Goal: Book appointment/travel/reservation

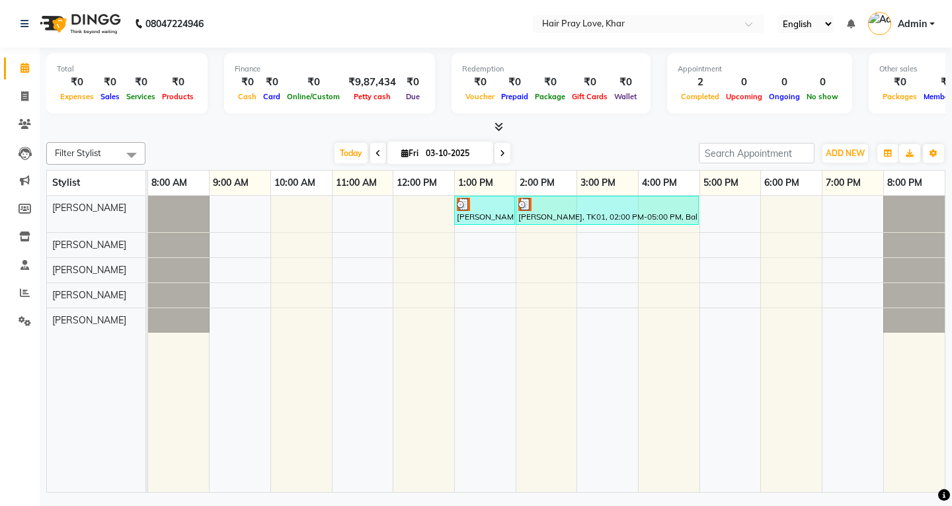
click at [124, 430] on div "[PERSON_NAME] [PERSON_NAME] [PERSON_NAME] [PERSON_NAME]" at bounding box center [101, 344] width 108 height 296
click at [375, 151] on icon at bounding box center [377, 153] width 5 height 8
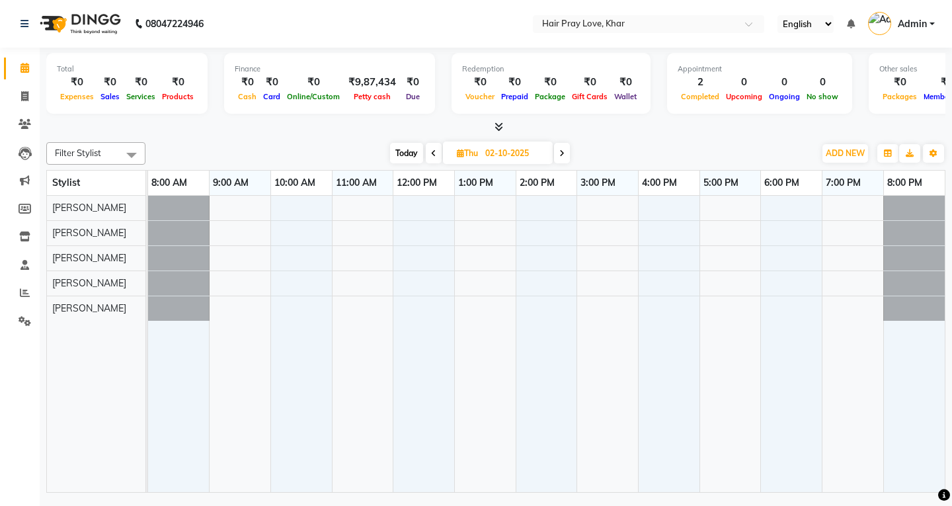
click at [431, 155] on icon at bounding box center [433, 153] width 5 height 8
click at [563, 153] on icon at bounding box center [563, 153] width 5 height 8
click at [563, 153] on icon at bounding box center [561, 153] width 5 height 8
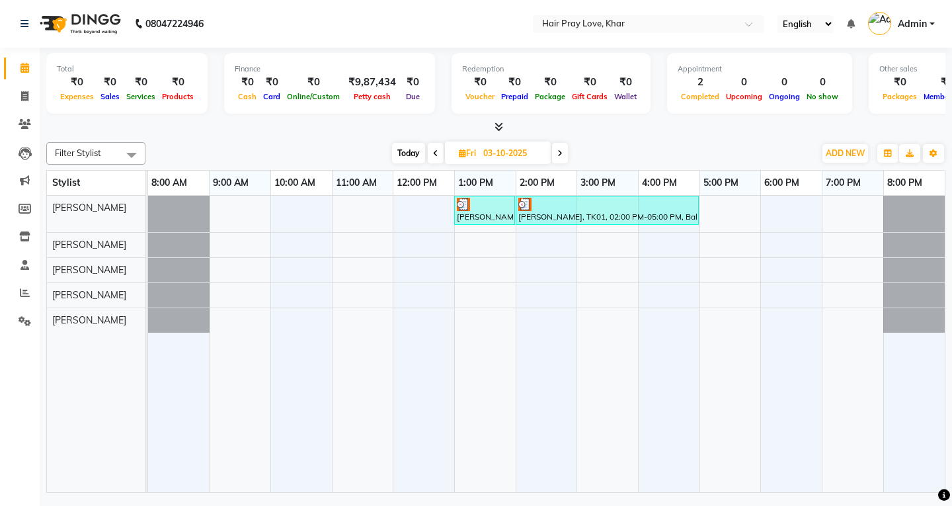
click at [563, 153] on span at bounding box center [560, 153] width 16 height 20
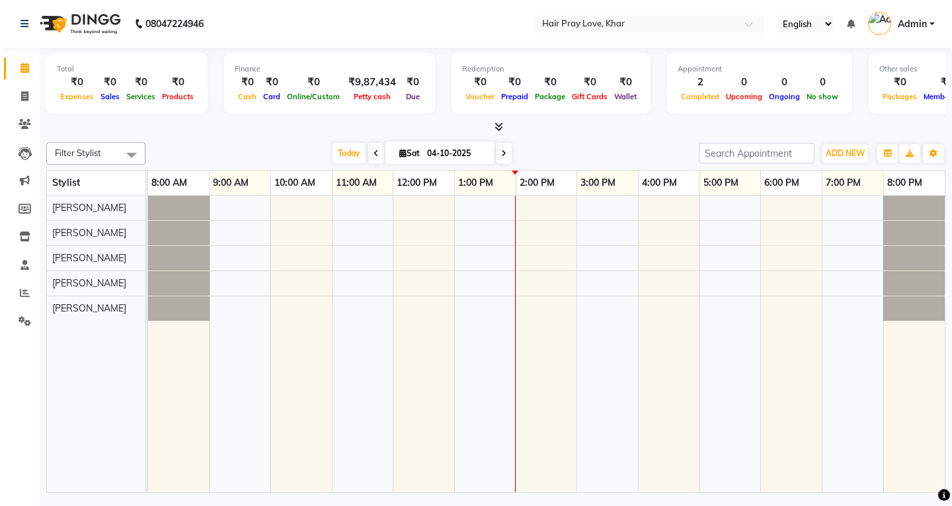
click at [375, 153] on icon at bounding box center [375, 153] width 5 height 8
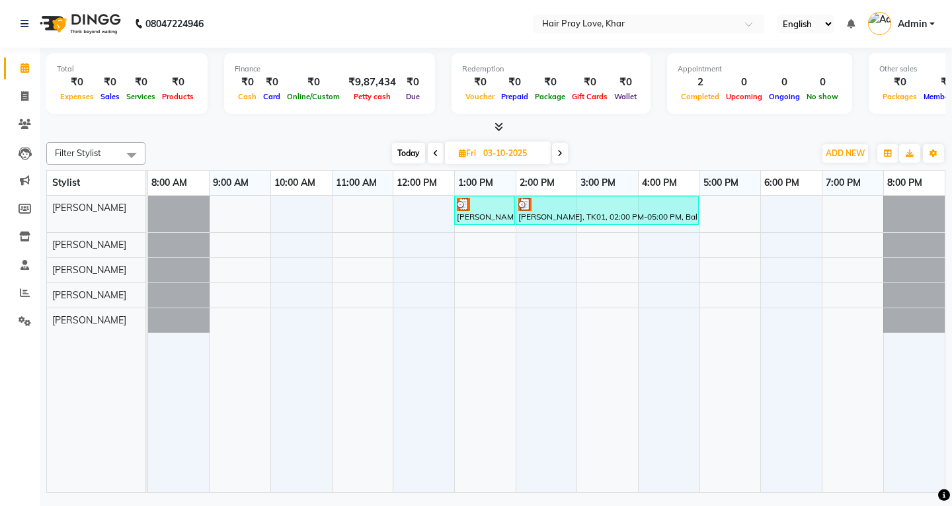
click at [560, 158] on span at bounding box center [560, 153] width 16 height 20
type input "04-10-2025"
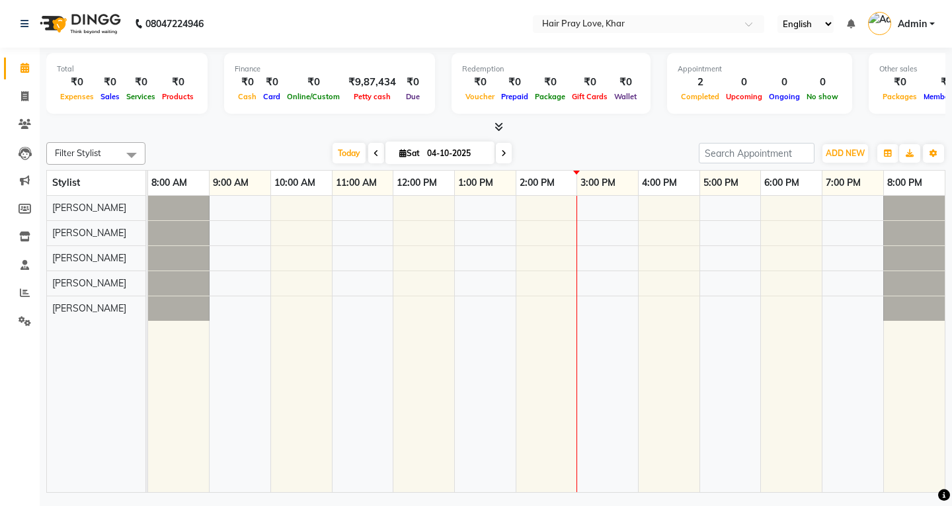
click at [594, 200] on div at bounding box center [546, 344] width 796 height 296
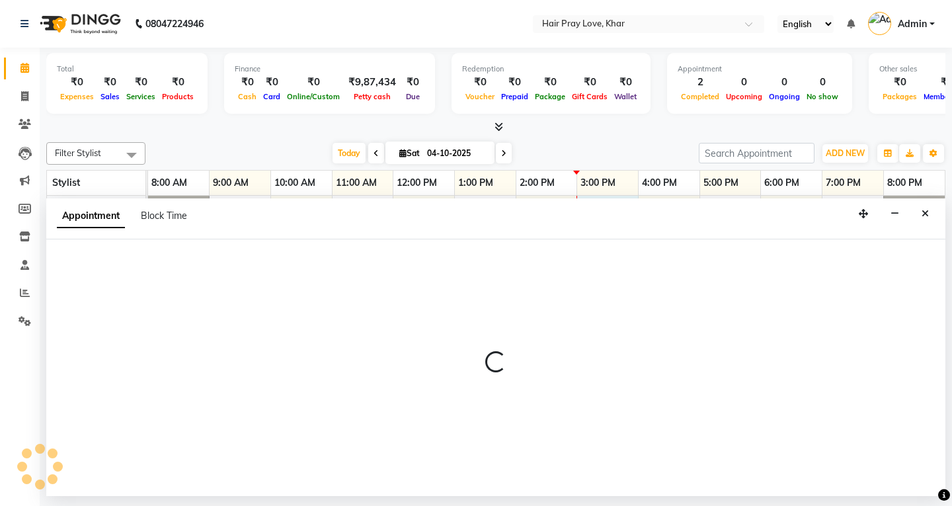
select select "54376"
select select "900"
select select "tentative"
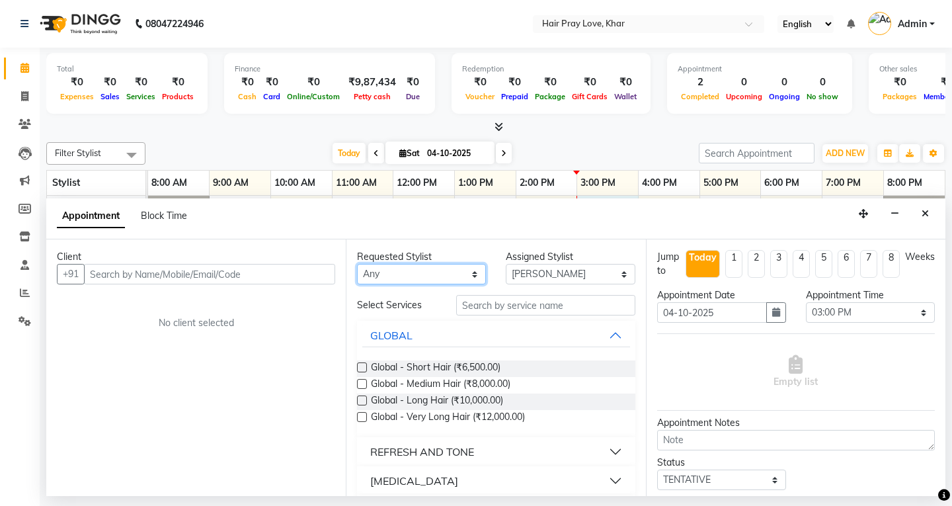
click at [412, 276] on select "Any [PERSON_NAME] Sasha [PERSON_NAME] [PERSON_NAME] [PERSON_NAME]" at bounding box center [421, 274] width 129 height 20
select select "54376"
click at [357, 264] on select "Any [PERSON_NAME] Sasha [PERSON_NAME] [PERSON_NAME] [PERSON_NAME]" at bounding box center [421, 274] width 129 height 20
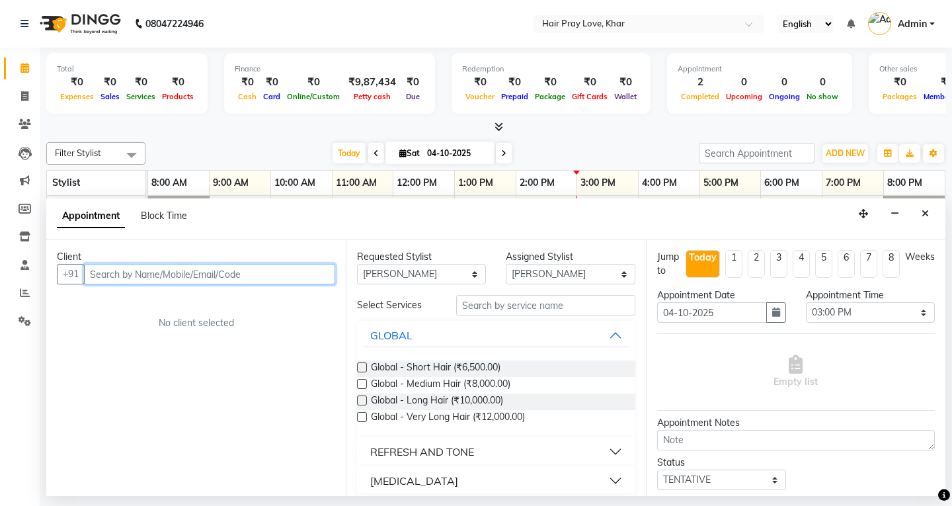
click at [261, 278] on input "text" at bounding box center [209, 274] width 251 height 20
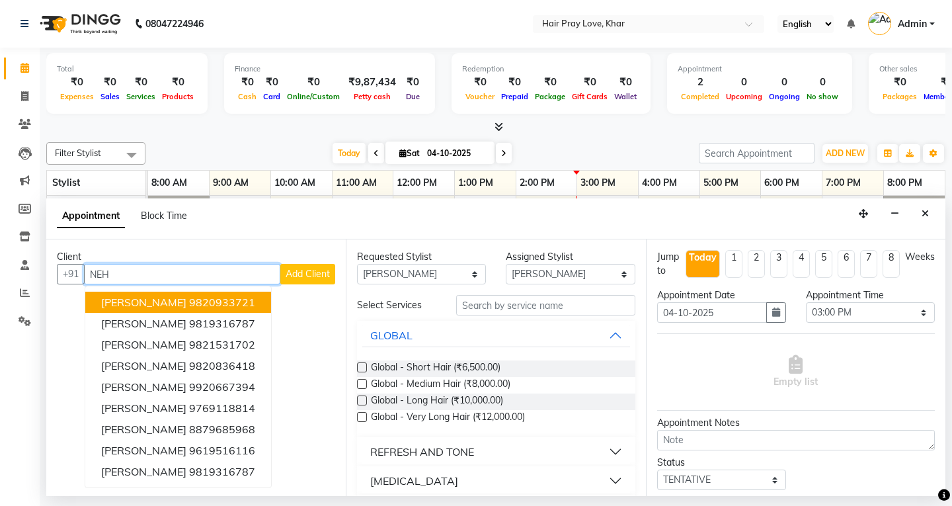
click at [193, 310] on button "[PERSON_NAME] 9820933721" at bounding box center [178, 301] width 186 height 21
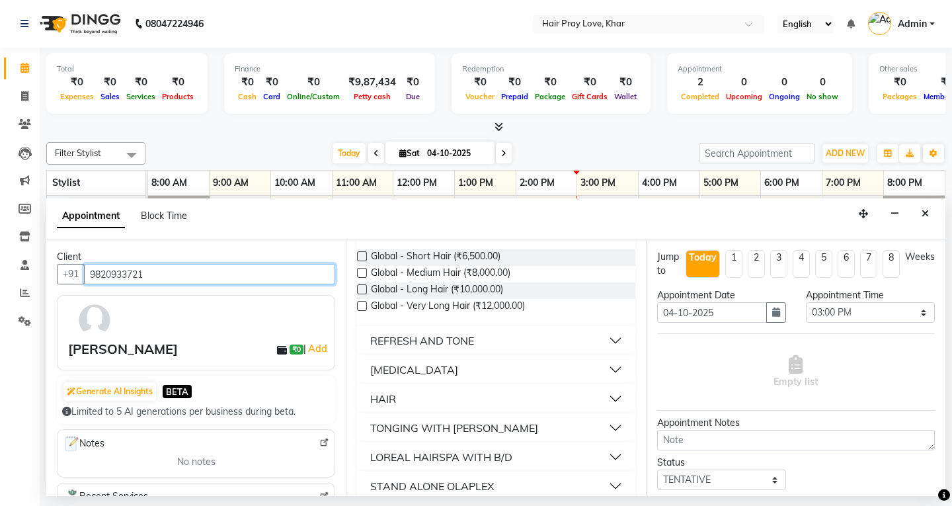
scroll to position [132, 0]
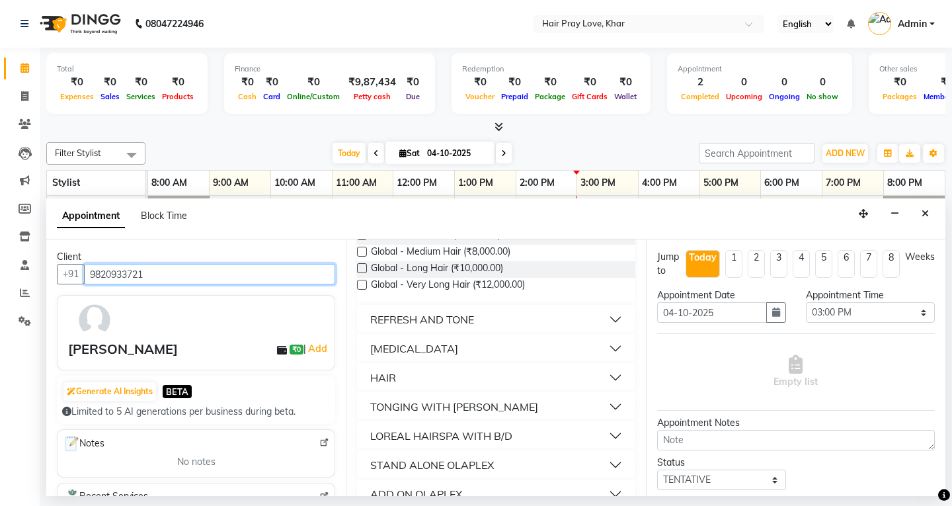
type input "9820933721"
click at [418, 371] on button "HAIR" at bounding box center [495, 377] width 267 height 24
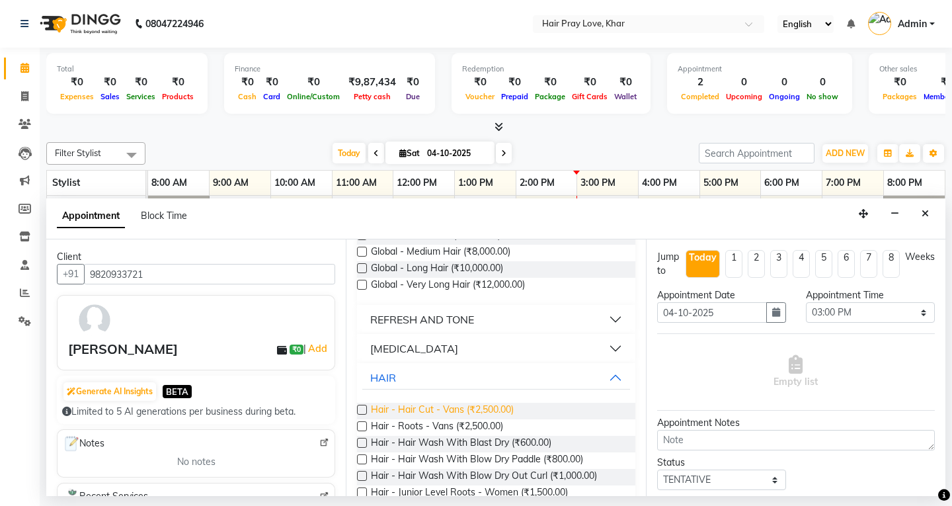
click at [410, 406] on span "Hair - Hair Cut - Vans (₹2,500.00)" at bounding box center [442, 410] width 143 height 17
checkbox input "false"
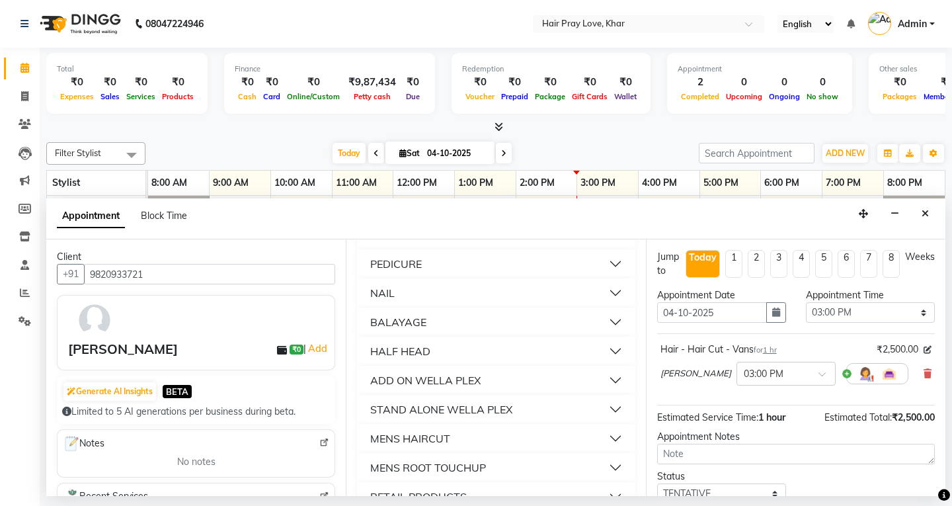
scroll to position [661, 0]
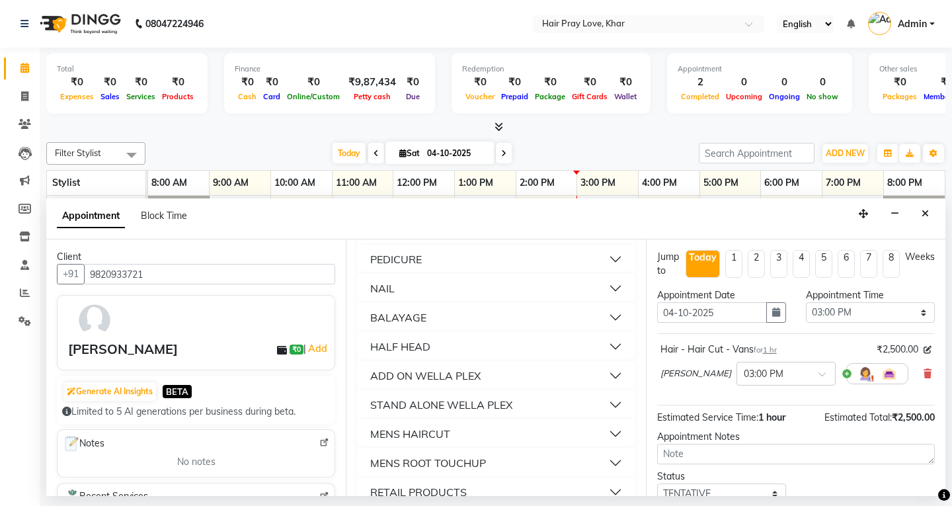
click at [416, 321] on div "BALAYAGE" at bounding box center [398, 317] width 56 height 16
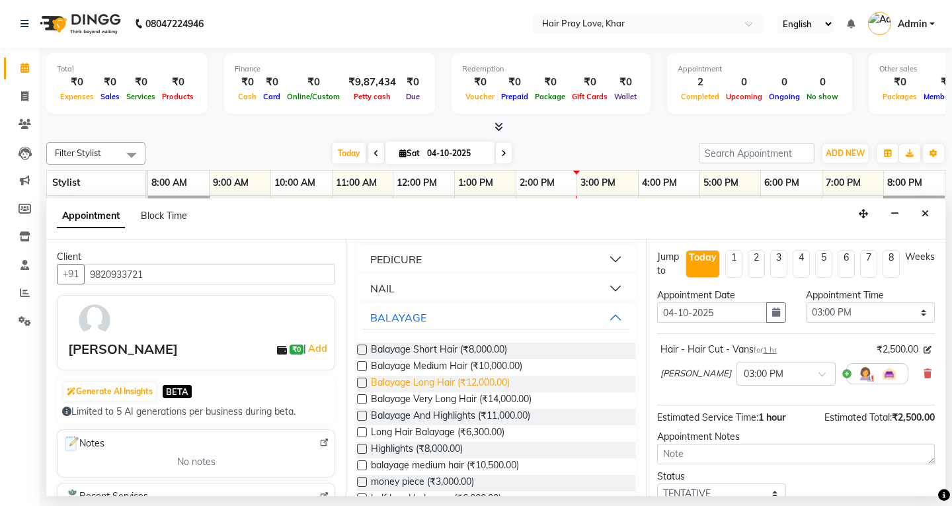
click at [399, 385] on span "Balayage Long Hair (₹12,000.00)" at bounding box center [440, 383] width 139 height 17
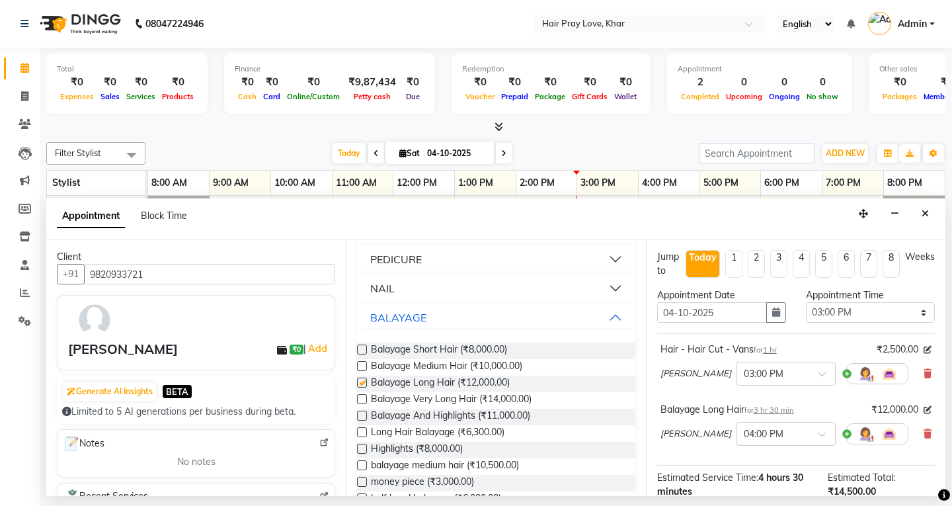
checkbox input "false"
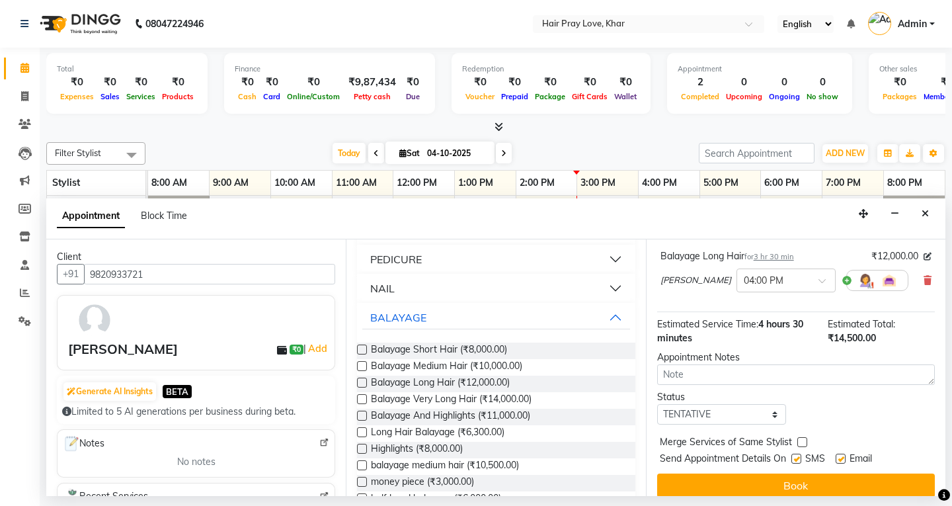
scroll to position [165, 0]
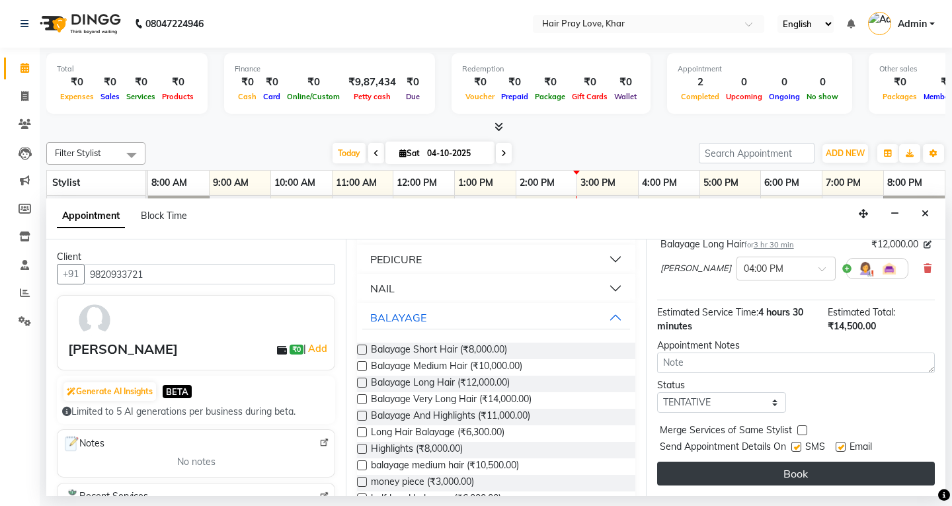
click at [758, 484] on button "Book" at bounding box center [796, 473] width 278 height 24
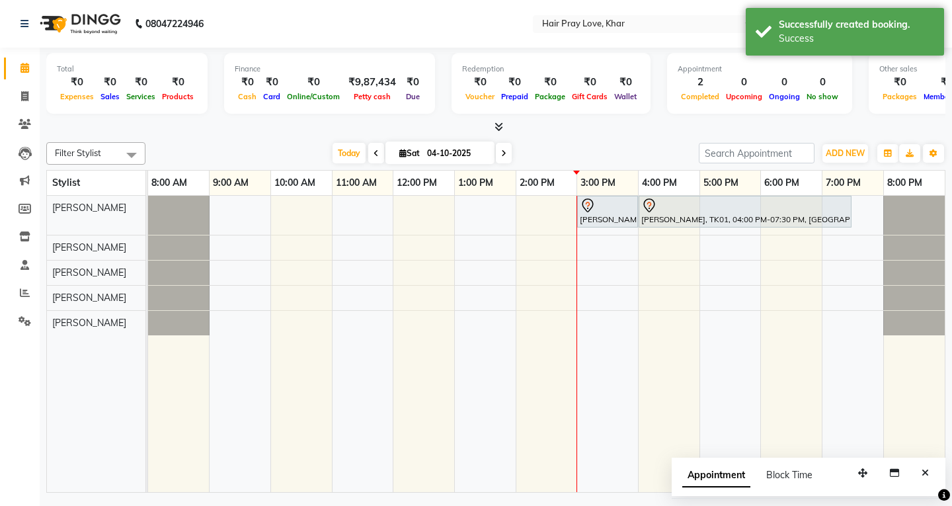
click at [504, 154] on icon at bounding box center [503, 153] width 5 height 8
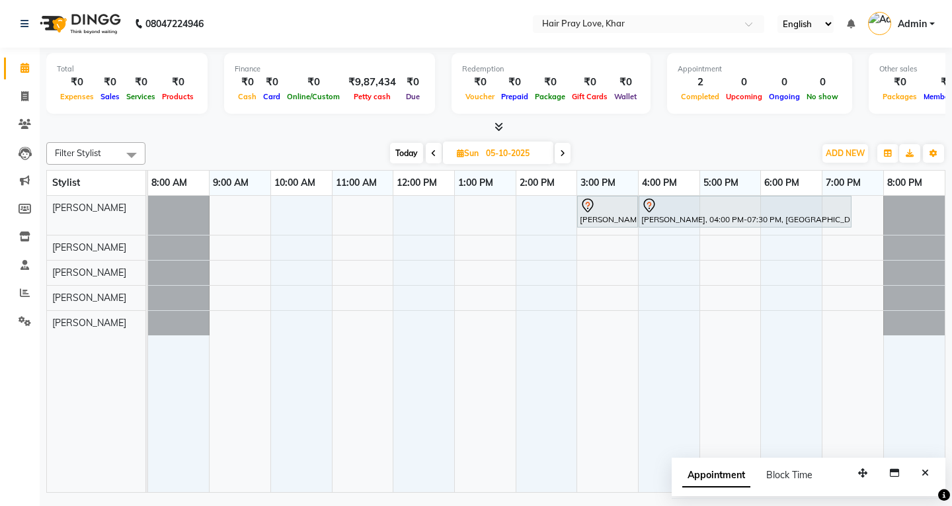
click at [568, 153] on span at bounding box center [562, 153] width 16 height 20
type input "[DATE]"
